Goal: Task Accomplishment & Management: Complete application form

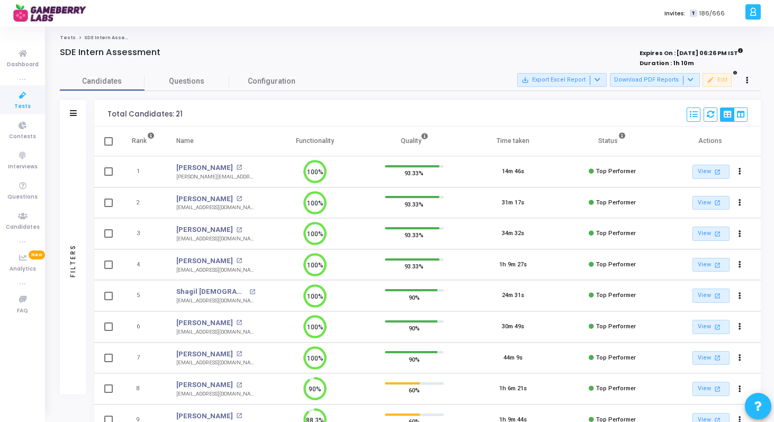
click at [30, 103] on link "Tests" at bounding box center [22, 99] width 45 height 29
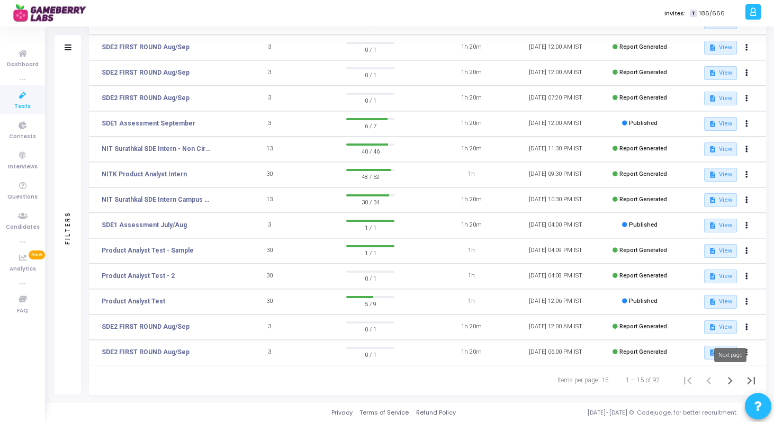
click at [730, 379] on icon "Next page" at bounding box center [730, 380] width 5 height 7
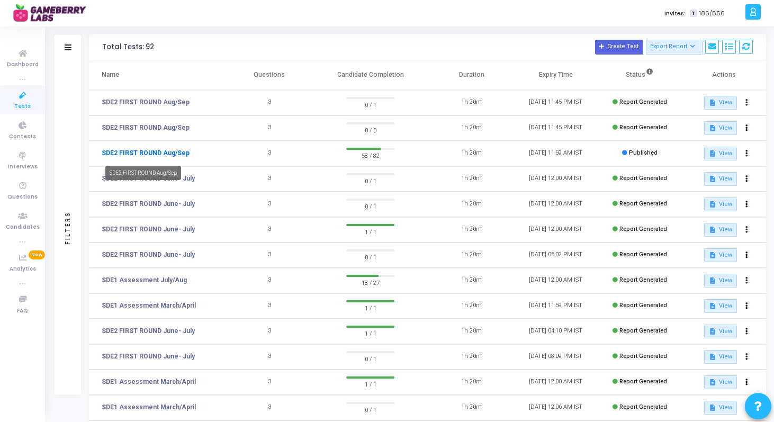
click at [168, 151] on link "SDE2 FIRST ROUND Aug/Sep" at bounding box center [146, 153] width 88 height 10
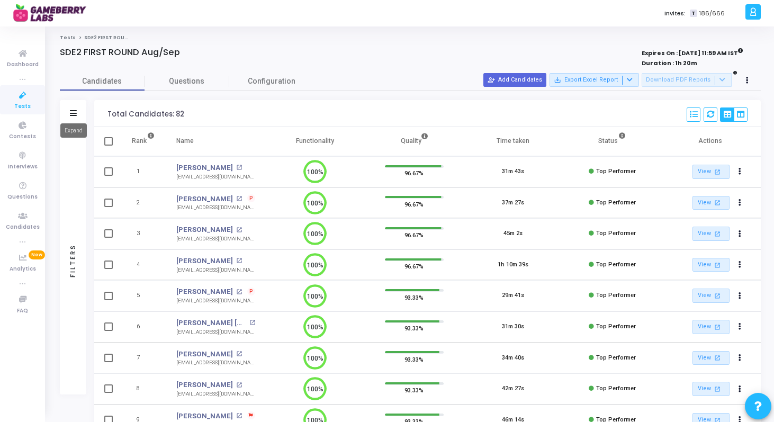
click at [73, 112] on icon at bounding box center [73, 113] width 7 height 6
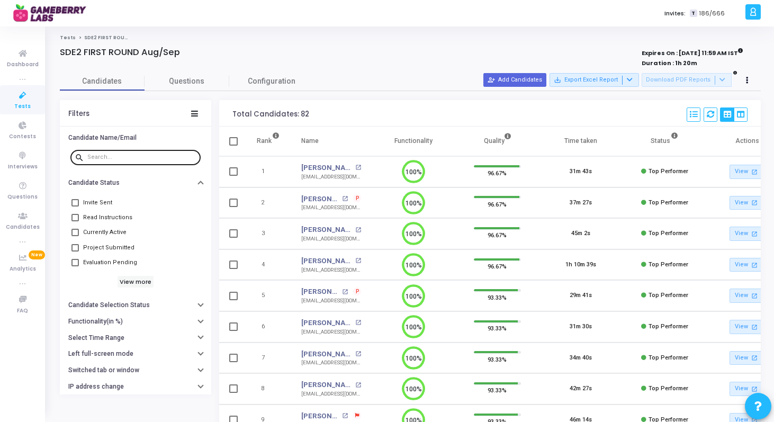
click at [151, 164] on div at bounding box center [141, 156] width 109 height 17
paste input "deepak.jobupdates@gmail.com"
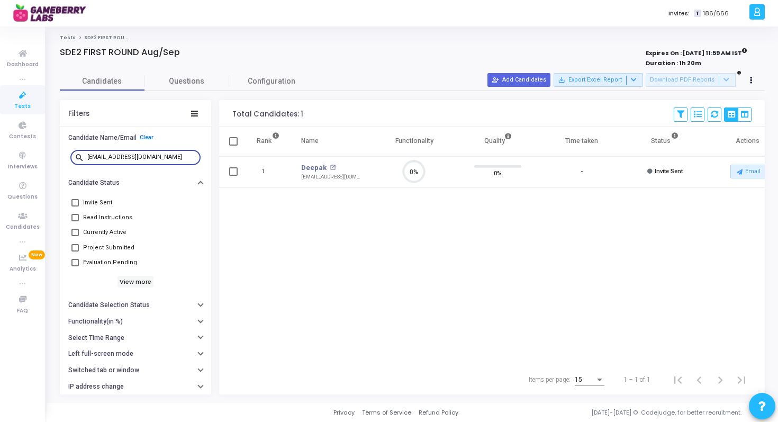
click at [115, 162] on div "deepak.jobupdates@gmail.com" at bounding box center [141, 156] width 109 height 17
paste input "Singhtarsam98"
paste input "arjavdongaonkar"
paste input "raj.pranay1999"
type input "raj.pranay1999@gmail.com"
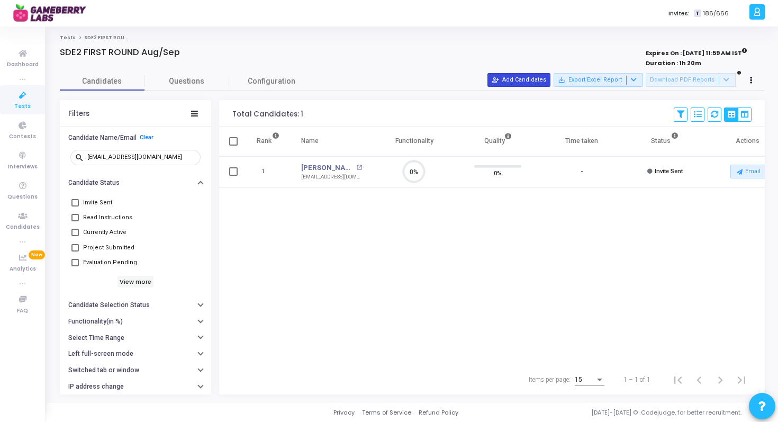
click at [523, 77] on button "person_add_alt Add Candidates" at bounding box center [519, 80] width 63 height 14
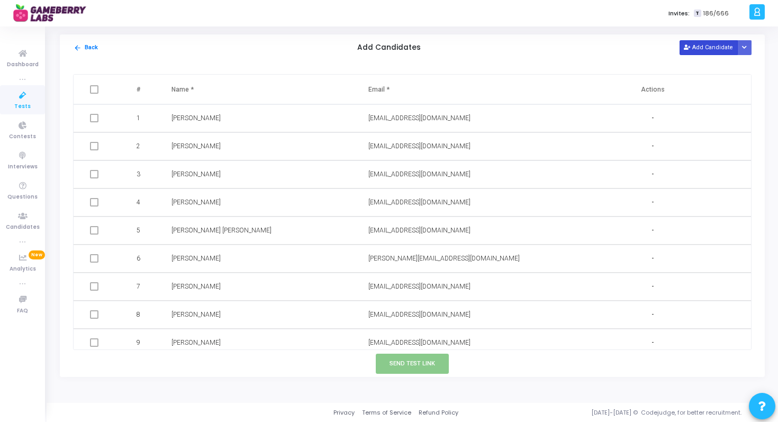
click at [694, 47] on button "Add Candidate" at bounding box center [709, 47] width 58 height 14
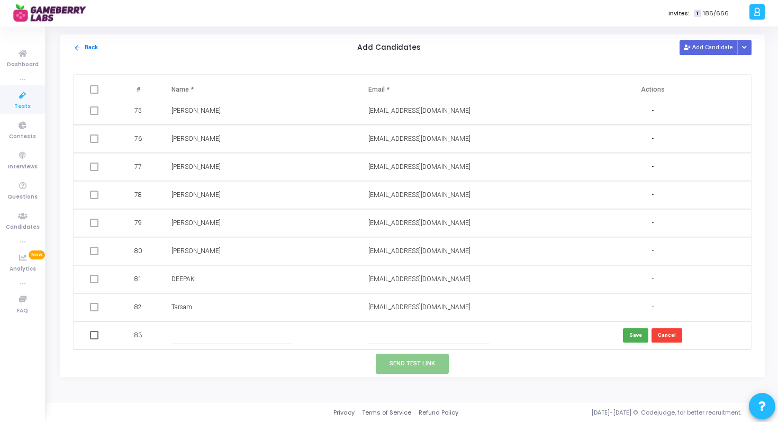
click at [201, 340] on input "text" at bounding box center [232, 335] width 121 height 17
paste input "Meghal Jangra"
type input "Meghal Jangra"
click at [398, 336] on input "text" at bounding box center [428, 335] width 121 height 17
paste input "meghaljangra@gmail.com"
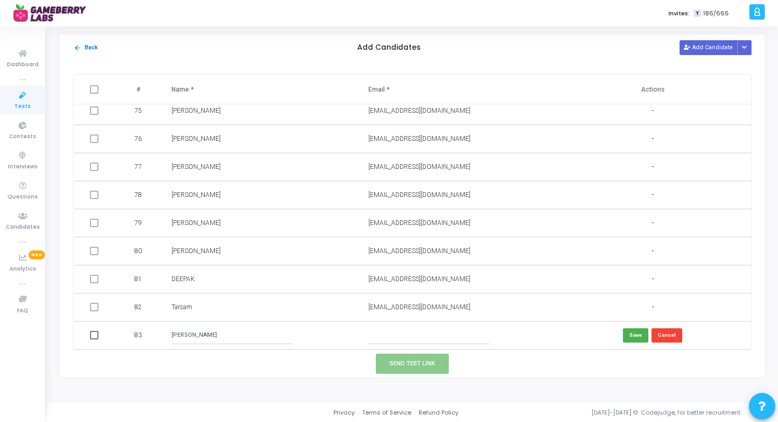
type input "meghaljangra@gmail.com"
click at [626, 334] on button "Save" at bounding box center [635, 335] width 25 height 14
click at [96, 334] on span at bounding box center [94, 335] width 8 height 8
click at [94, 339] on input "checkbox" at bounding box center [94, 339] width 1 height 1
checkbox input "true"
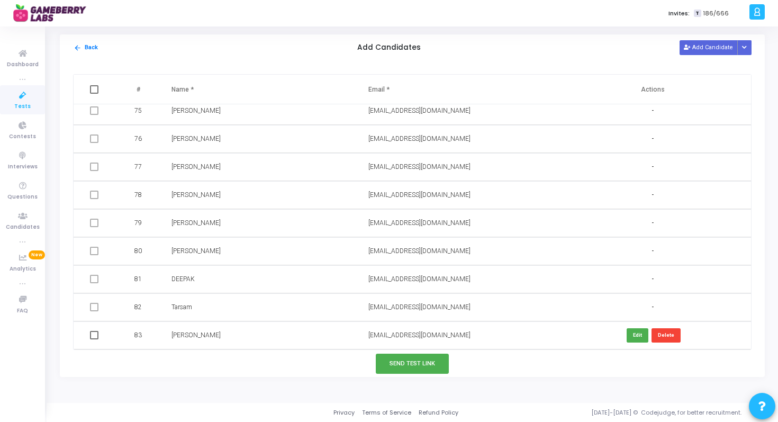
checkbox input "true"
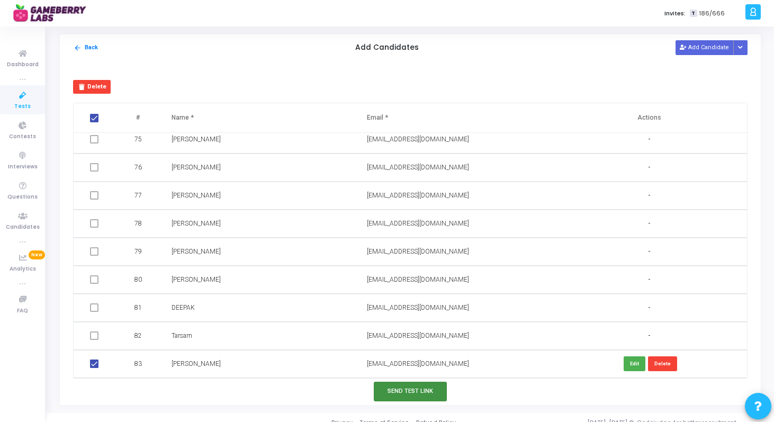
click at [401, 391] on button "Send Test Link" at bounding box center [410, 392] width 73 height 20
click at [416, 394] on button "Send Test Link" at bounding box center [410, 392] width 73 height 20
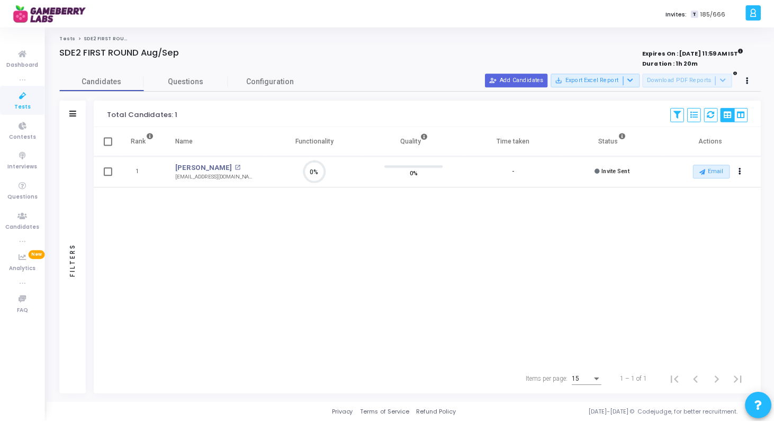
scroll to position [5, 5]
click at [23, 98] on icon at bounding box center [23, 95] width 22 height 13
